Goal: Task Accomplishment & Management: Manage account settings

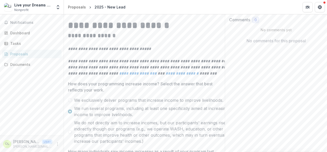
scroll to position [51, 0]
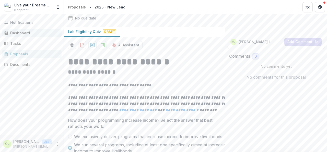
click at [29, 32] on div "Dashboard" at bounding box center [33, 32] width 47 height 5
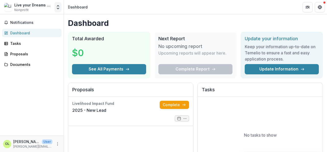
click at [59, 9] on icon "Open entity switcher" at bounding box center [57, 7] width 5 height 5
click at [32, 28] on link "Settings" at bounding box center [31, 28] width 61 height 8
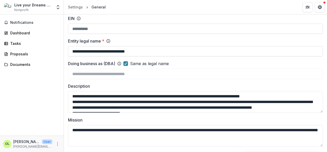
scroll to position [77, 0]
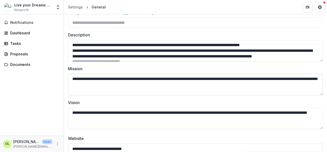
drag, startPoint x: 72, startPoint y: 78, endPoint x: 155, endPoint y: 88, distance: 83.9
click at [155, 88] on textarea "**********" at bounding box center [195, 84] width 255 height 21
